Goal: Task Accomplishment & Management: Manage account settings

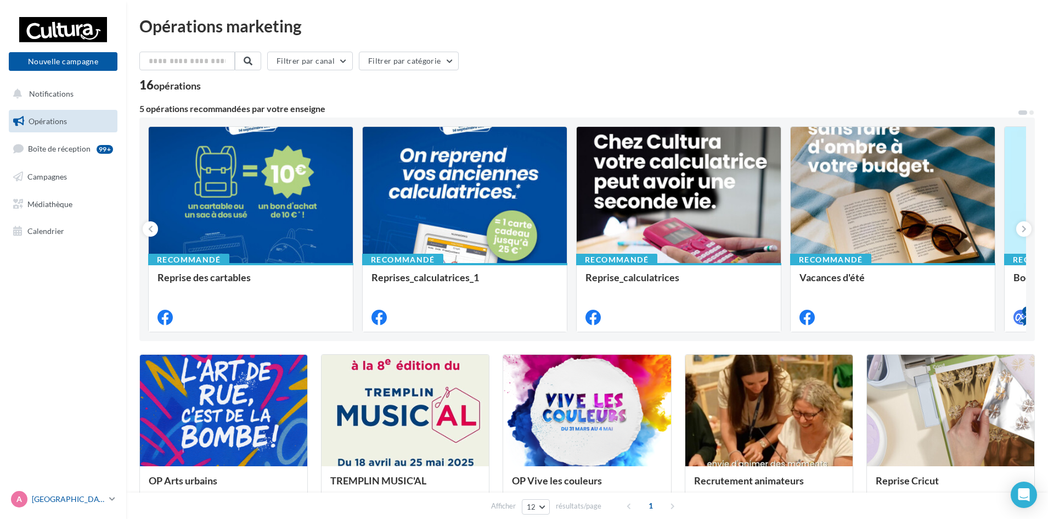
click at [114, 497] on icon at bounding box center [112, 498] width 6 height 9
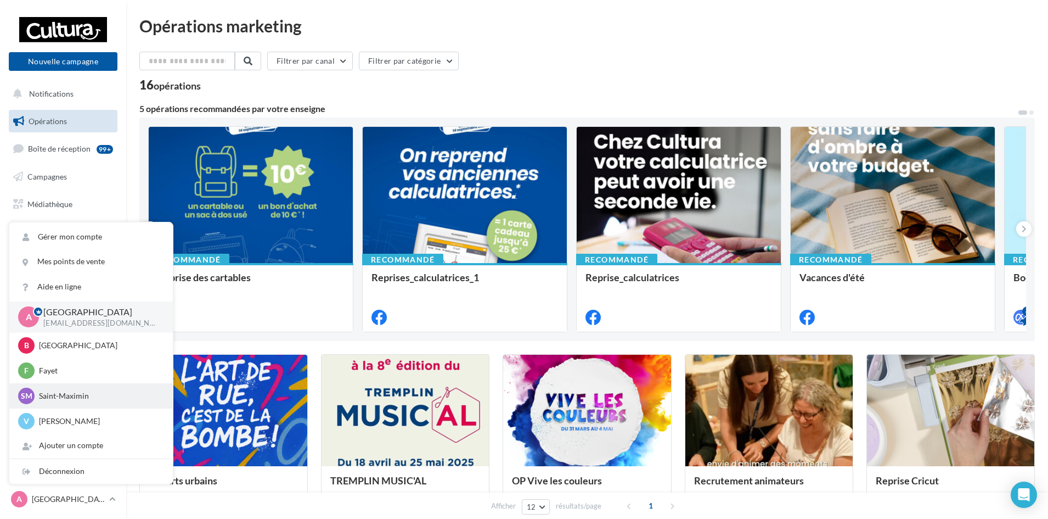
click at [86, 399] on p "Saint-Maximin" at bounding box center [99, 395] width 121 height 11
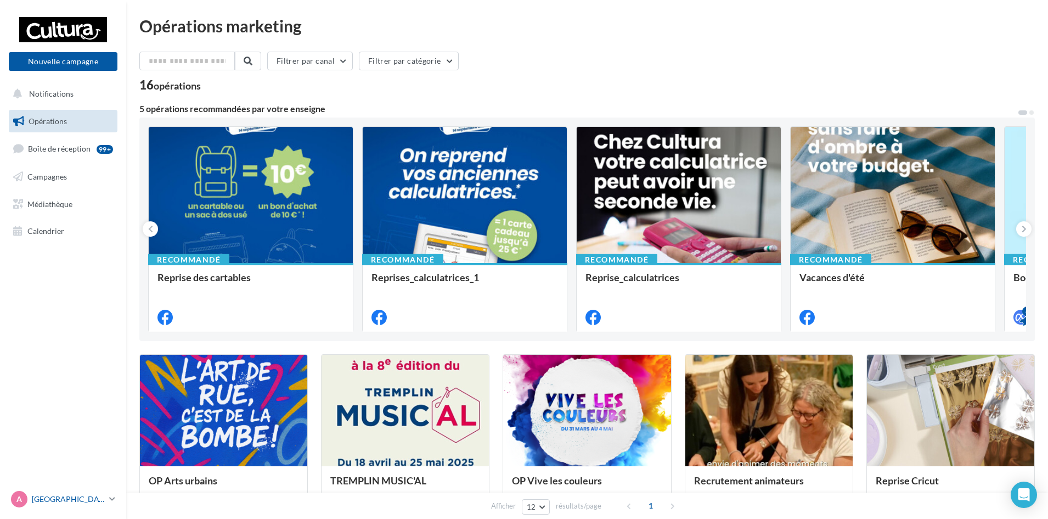
click at [113, 499] on icon at bounding box center [112, 498] width 6 height 9
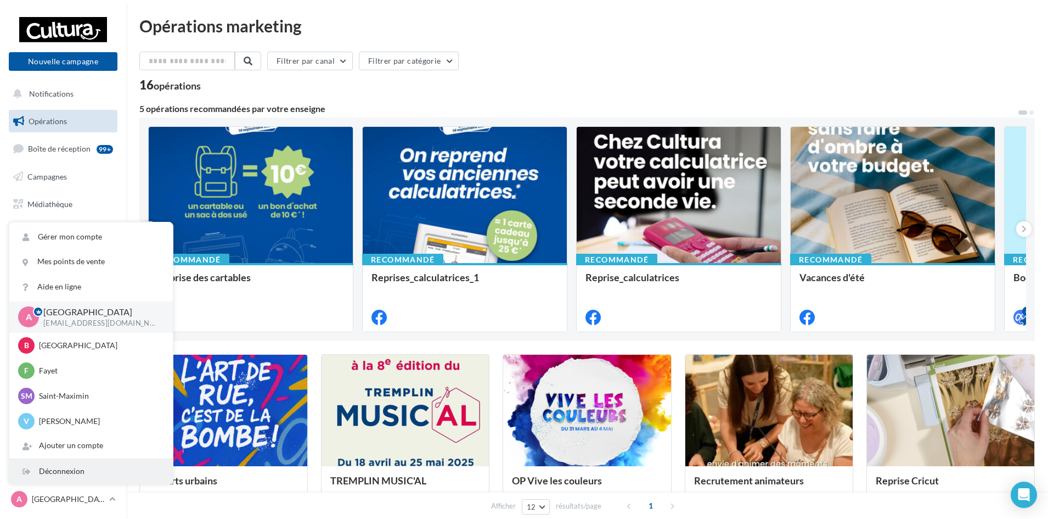
click at [91, 470] on div "Déconnexion" at bounding box center [91, 471] width 164 height 25
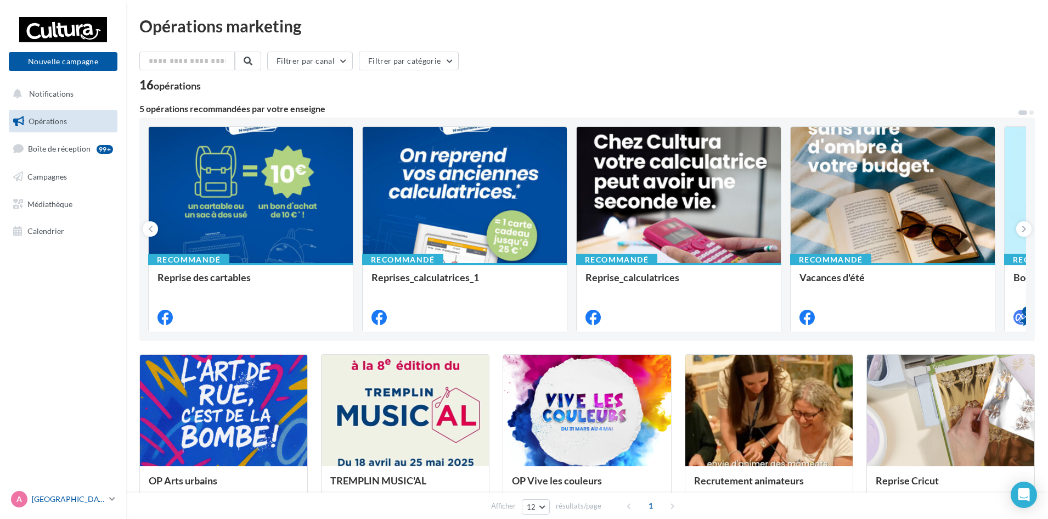
click at [107, 499] on link "A Amiens c.rougalle3@cultura.fr" at bounding box center [63, 498] width 109 height 21
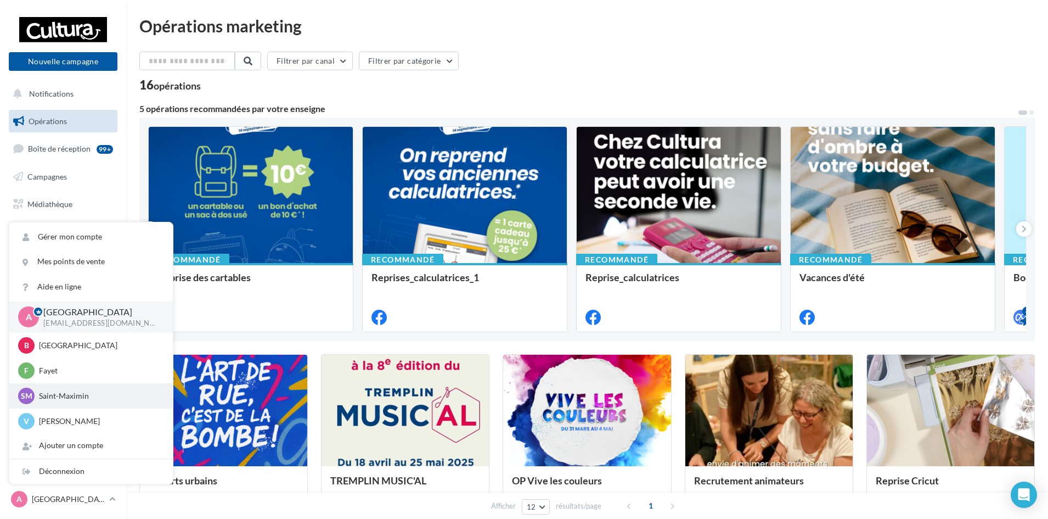
click at [88, 400] on p "Saint-Maximin" at bounding box center [99, 395] width 121 height 11
